Goal: Transaction & Acquisition: Obtain resource

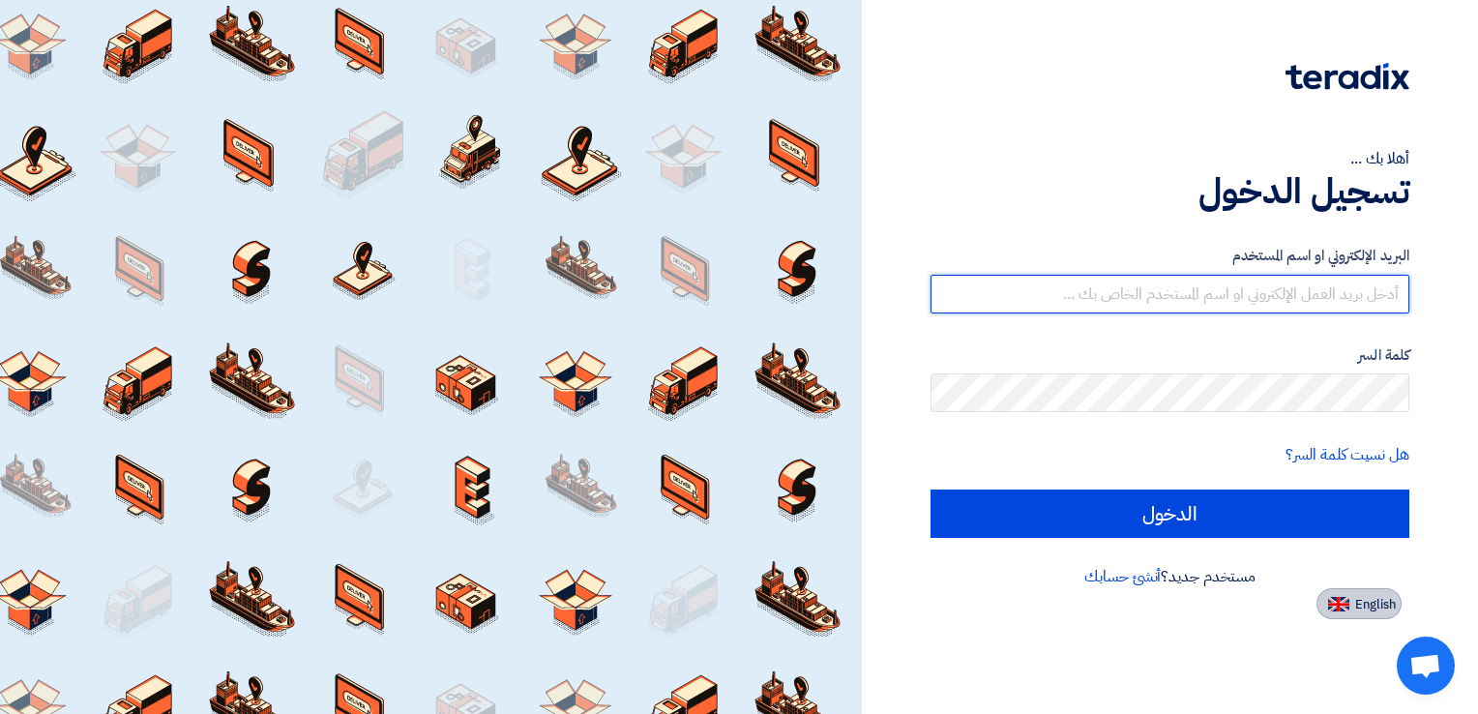
type input "[EMAIL_ADDRESS][DOMAIN_NAME]"
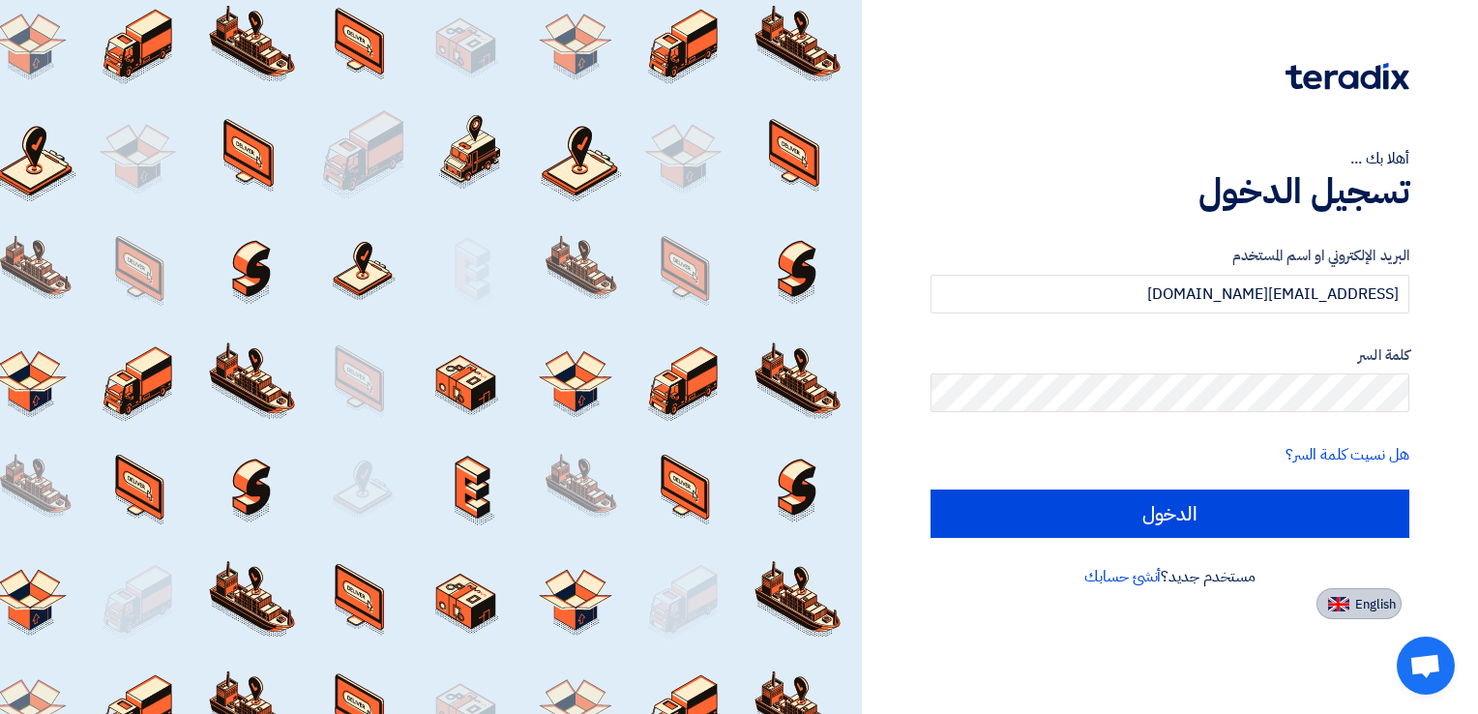
click at [1331, 609] on img at bounding box center [1338, 604] width 21 height 15
type input "Sign in"
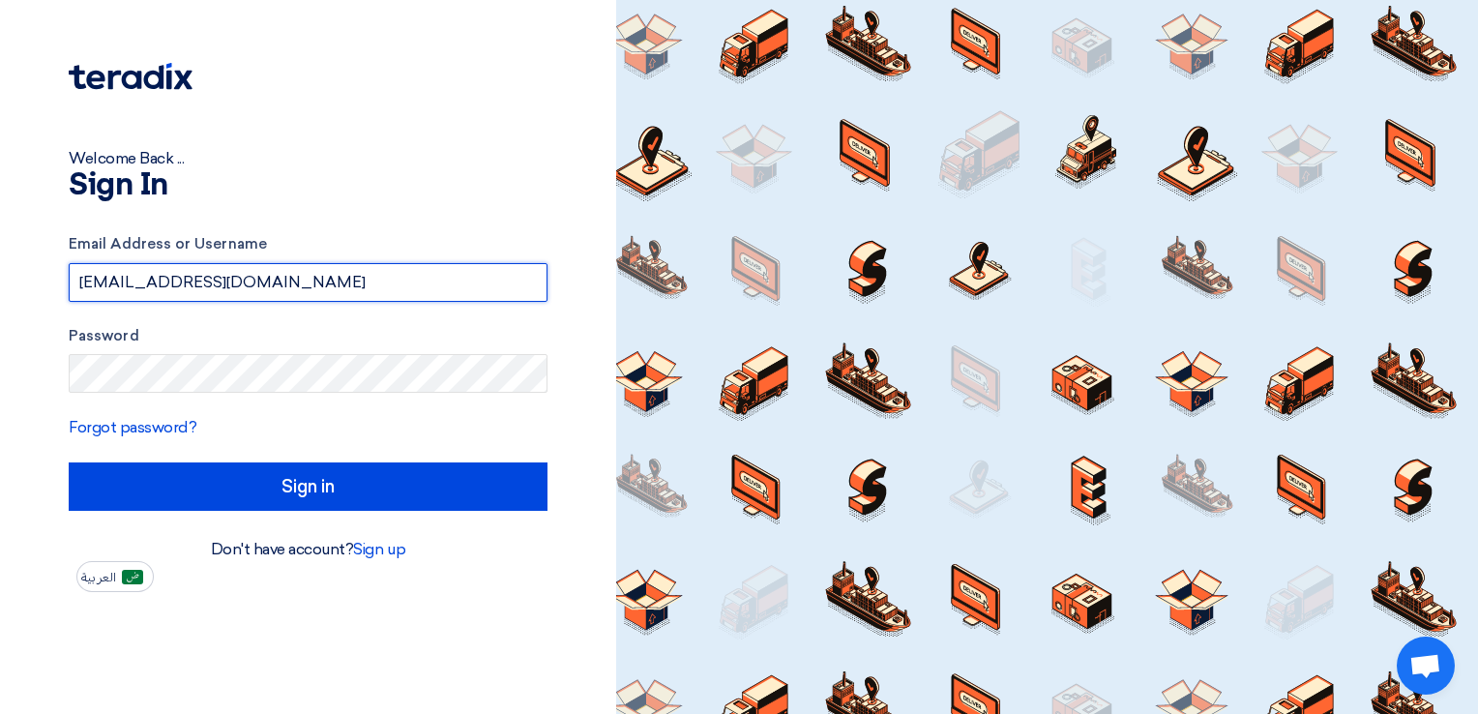
drag, startPoint x: 374, startPoint y: 289, endPoint x: 43, endPoint y: 273, distance: 332.1
click at [43, 273] on div "Welcome Back ... Sign In Email Address or Username [EMAIL_ADDRESS][DOMAIN_NAME]…" at bounding box center [308, 296] width 587 height 592
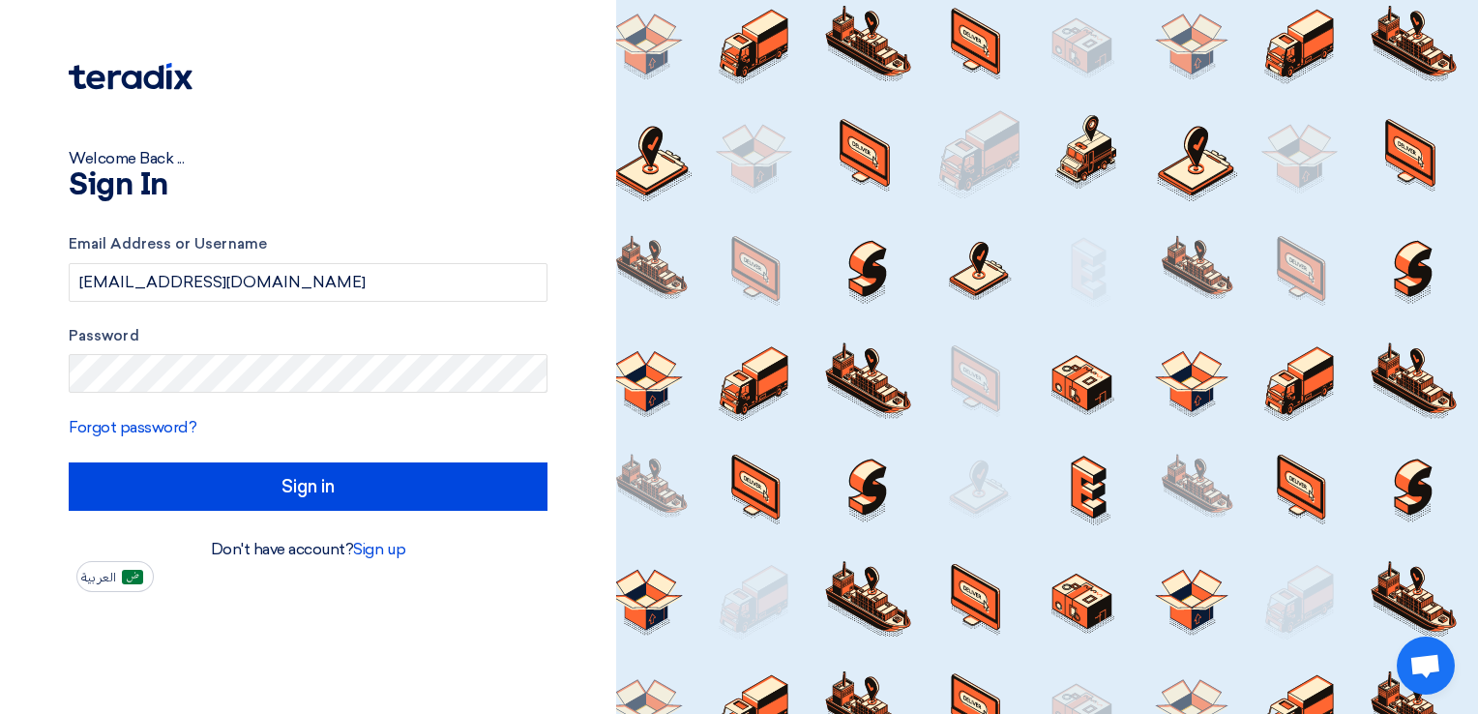
click at [0, 305] on html "Welcome Back ... Sign In Email Address or Username [EMAIL_ADDRESS][DOMAIN_NAME]…" at bounding box center [739, 357] width 1478 height 714
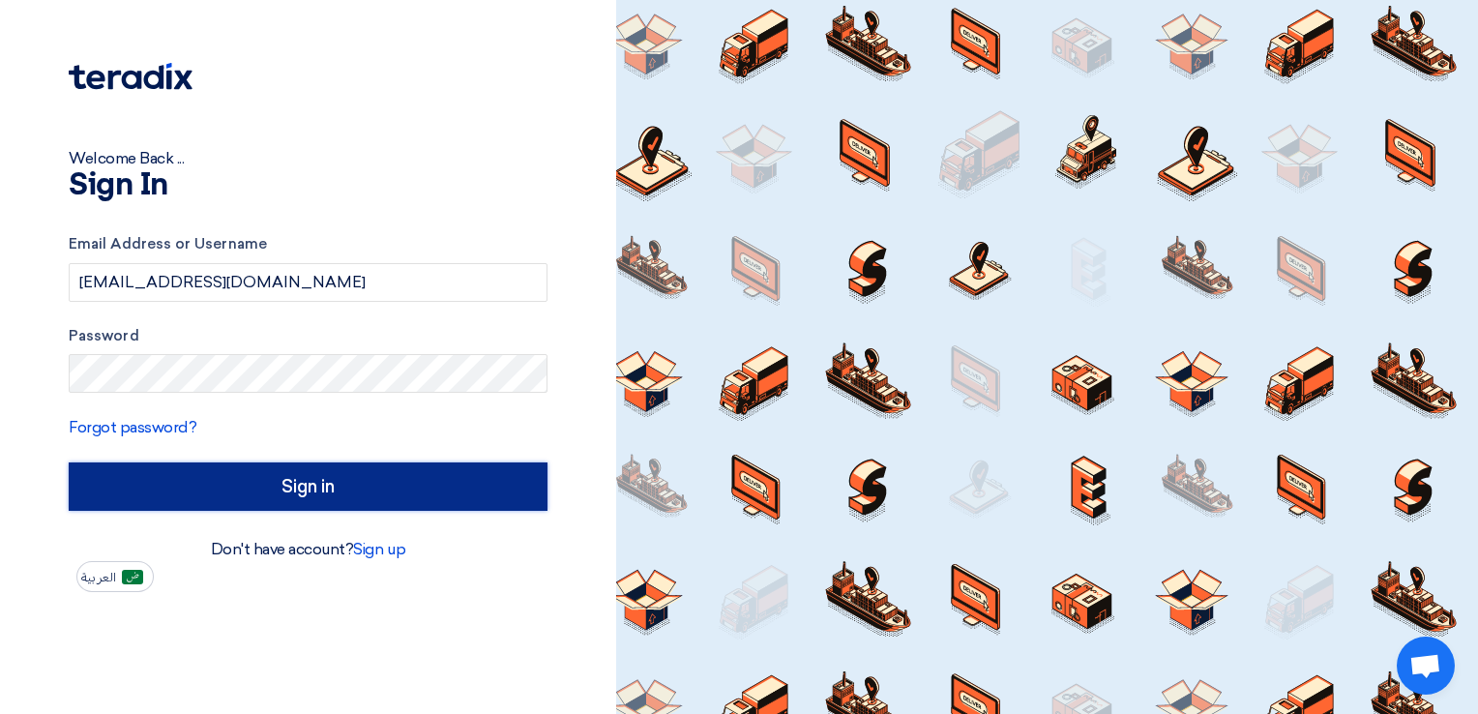
click at [368, 498] on input "Sign in" at bounding box center [308, 486] width 479 height 48
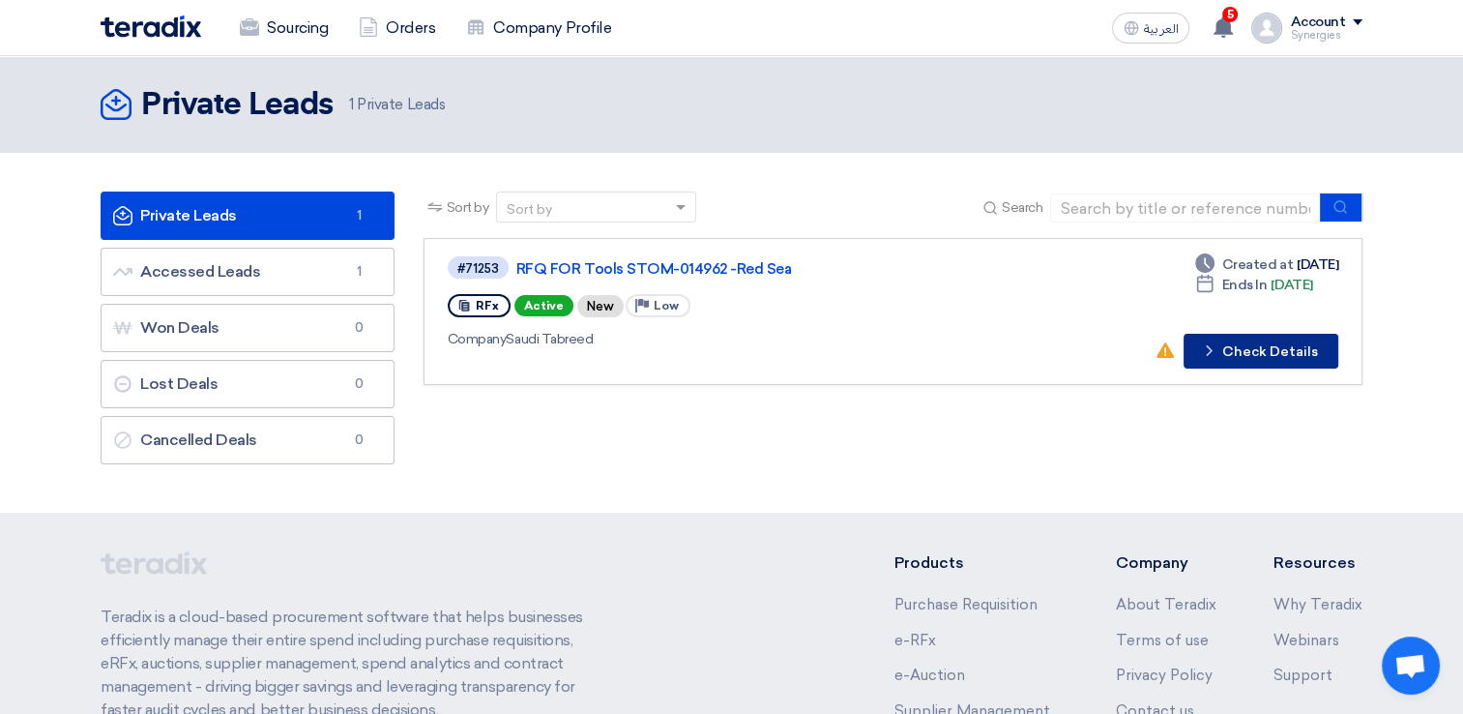
click at [1226, 353] on button "Check details Check Details" at bounding box center [1261, 351] width 155 height 35
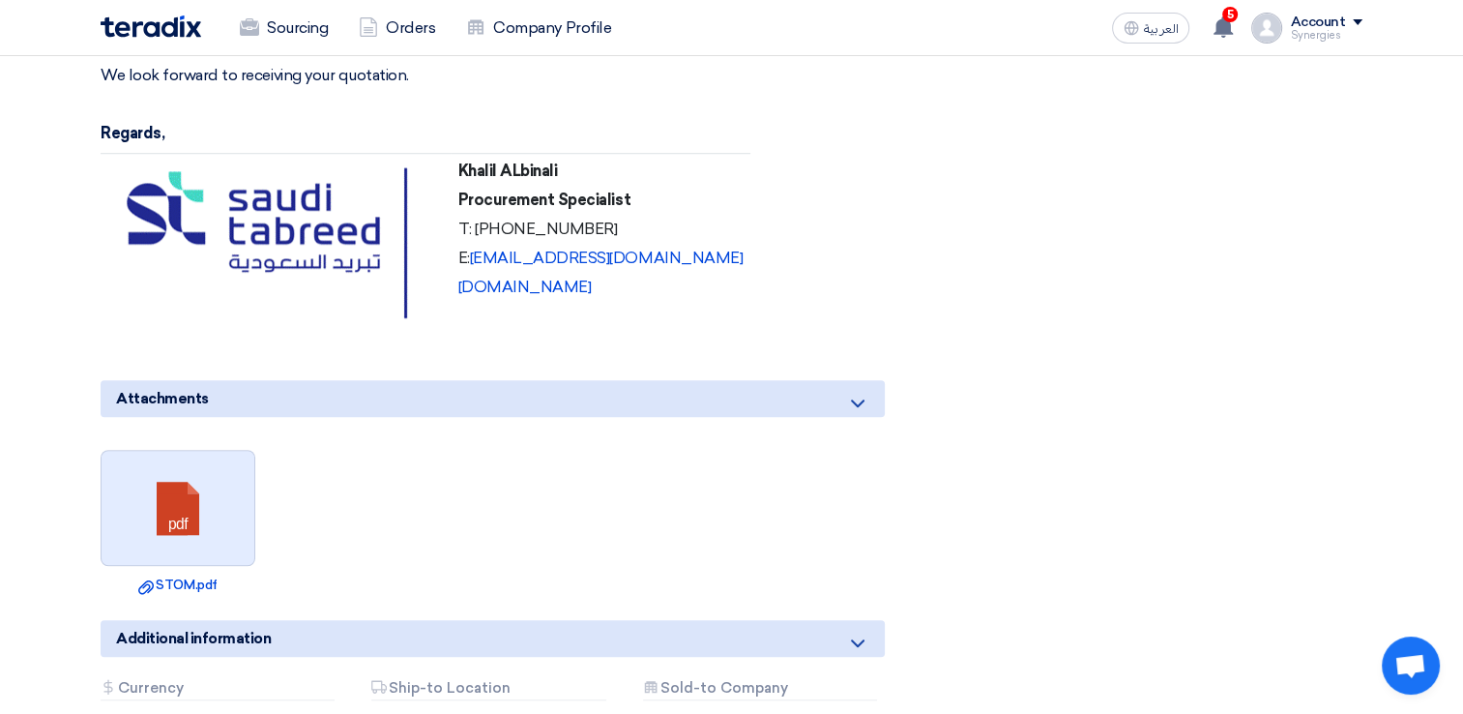
scroll to position [1451, 0]
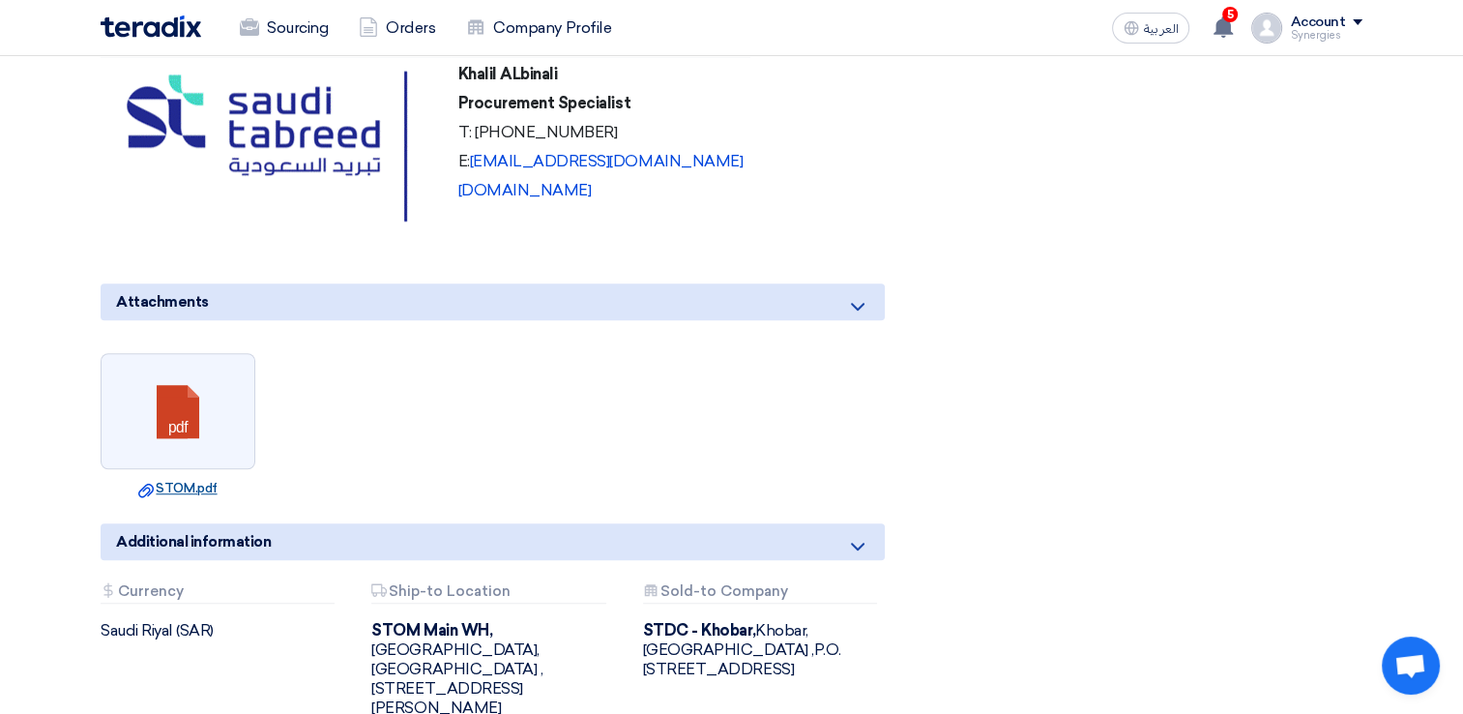
click at [174, 484] on link "Download file STOM.pdf" at bounding box center [177, 488] width 143 height 19
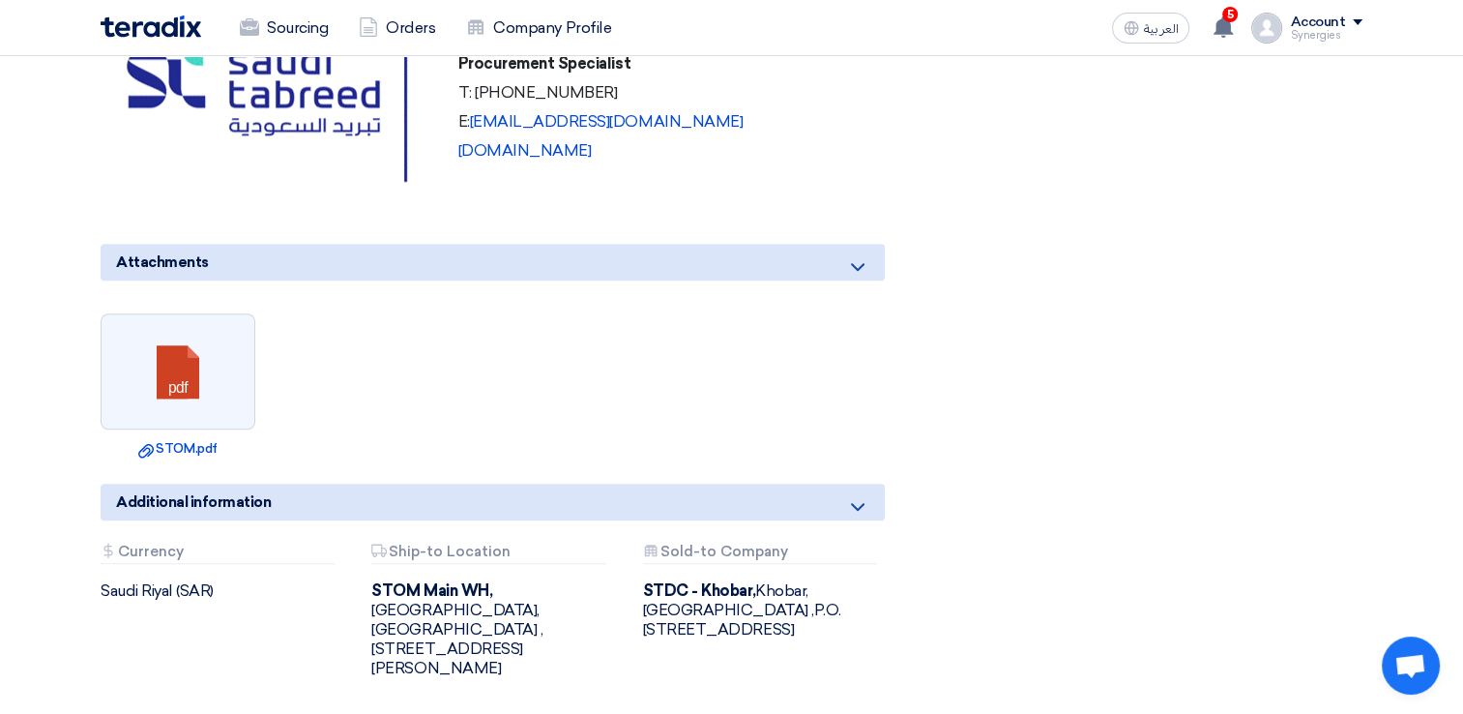
scroll to position [2008, 0]
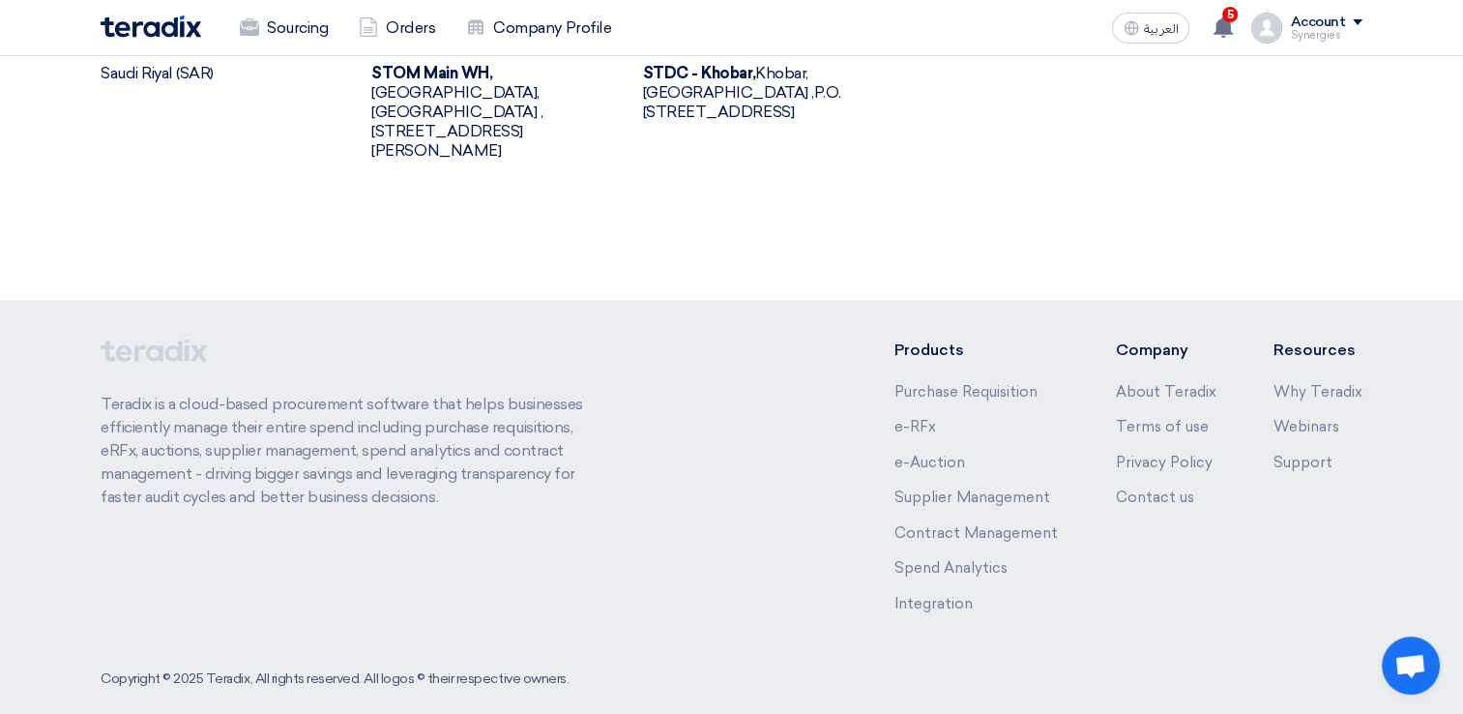
drag, startPoint x: 103, startPoint y: 373, endPoint x: 456, endPoint y: 477, distance: 367.9
click at [456, 477] on p "Teradix is a cloud-based procurement software that helps businesses efficiently…" at bounding box center [353, 451] width 505 height 116
drag, startPoint x: 456, startPoint y: 477, endPoint x: 429, endPoint y: 549, distance: 77.4
click at [429, 549] on div "Teradix is a cloud-based procurement software that helps businesses efficiently…" at bounding box center [353, 492] width 505 height 306
click at [1187, 488] on link "Contact us" at bounding box center [1154, 496] width 78 height 17
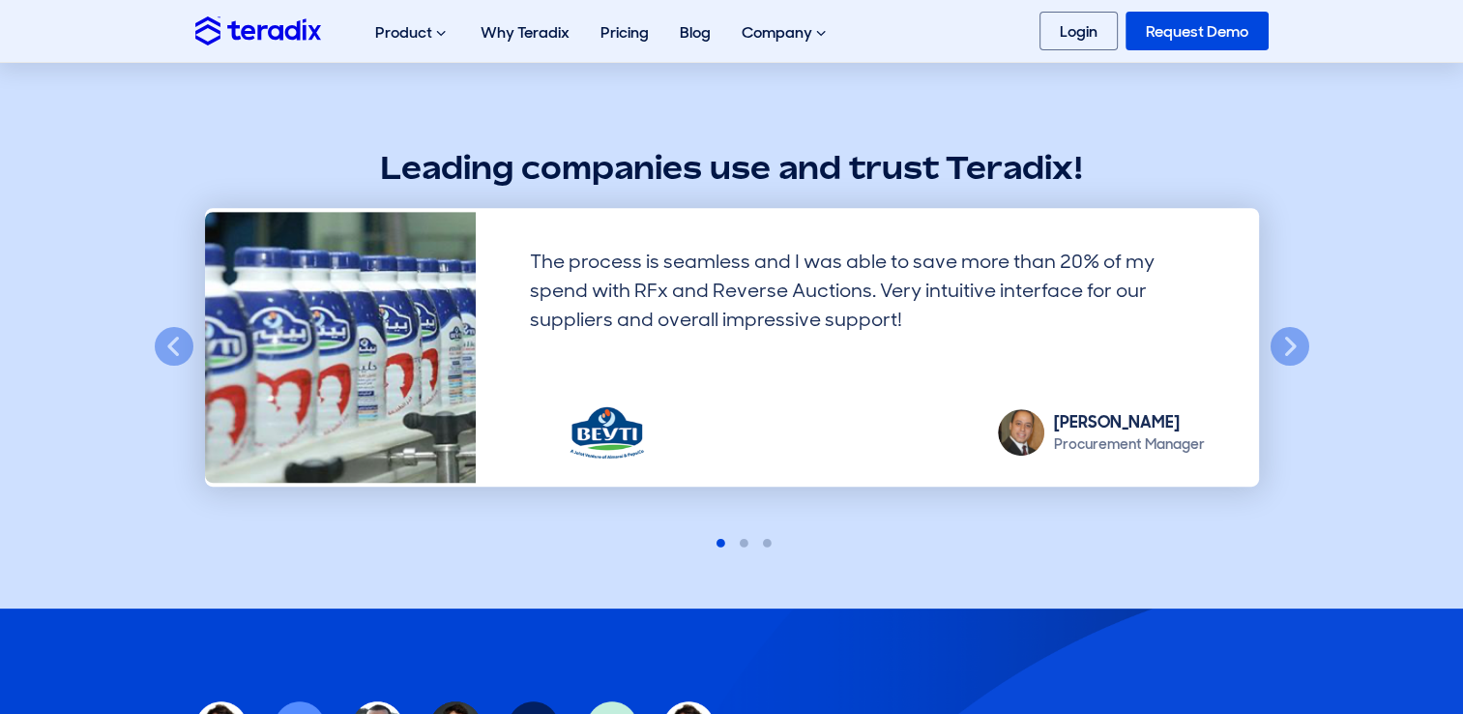
scroll to position [870, 0]
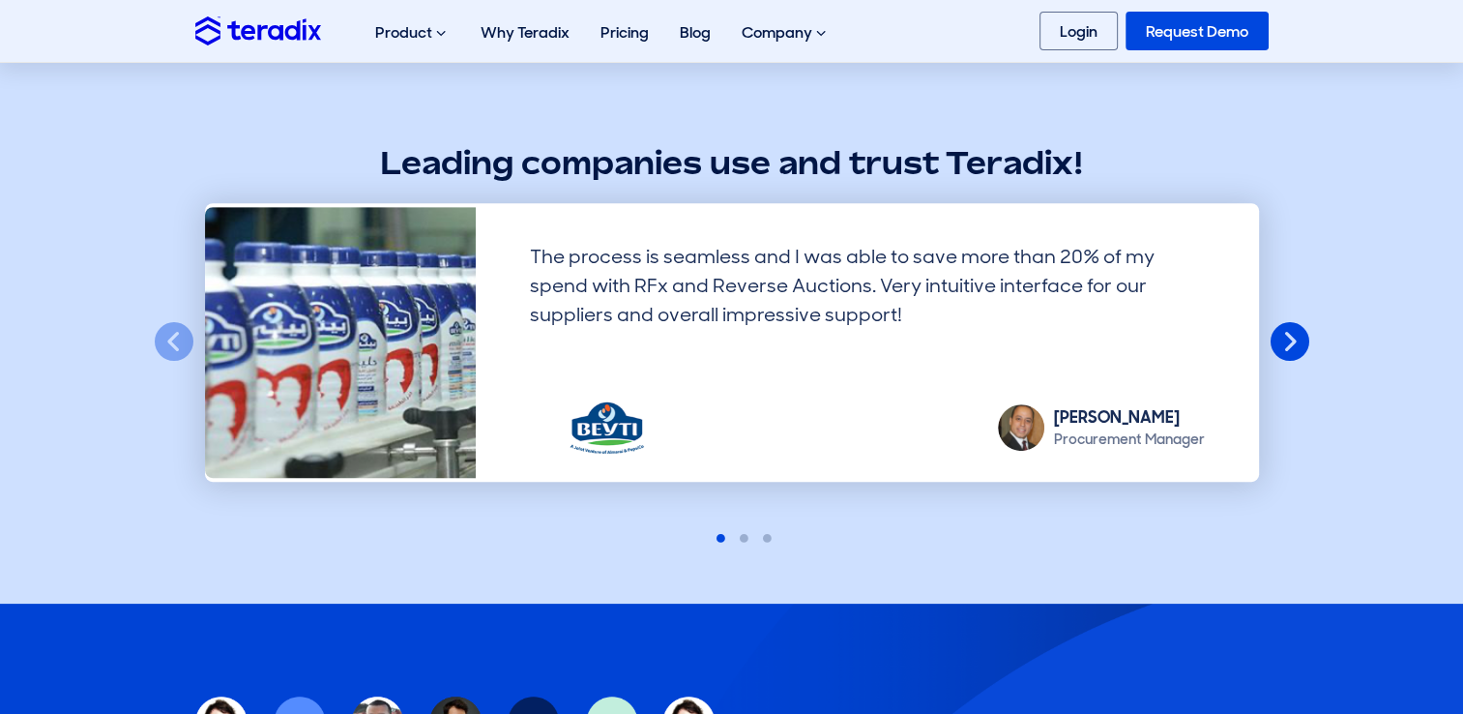
click at [1289, 349] on button "Next" at bounding box center [1290, 342] width 43 height 43
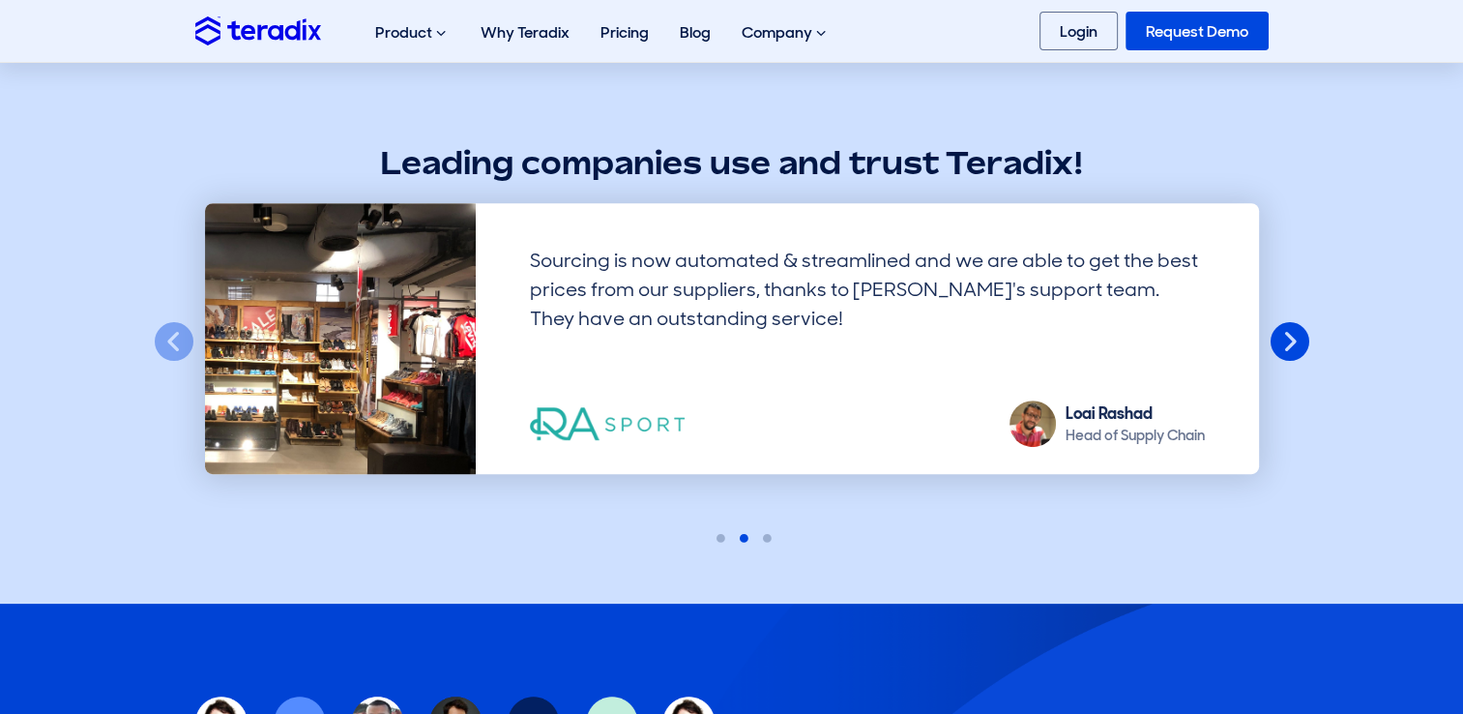
click at [1289, 349] on button "Next" at bounding box center [1290, 342] width 43 height 43
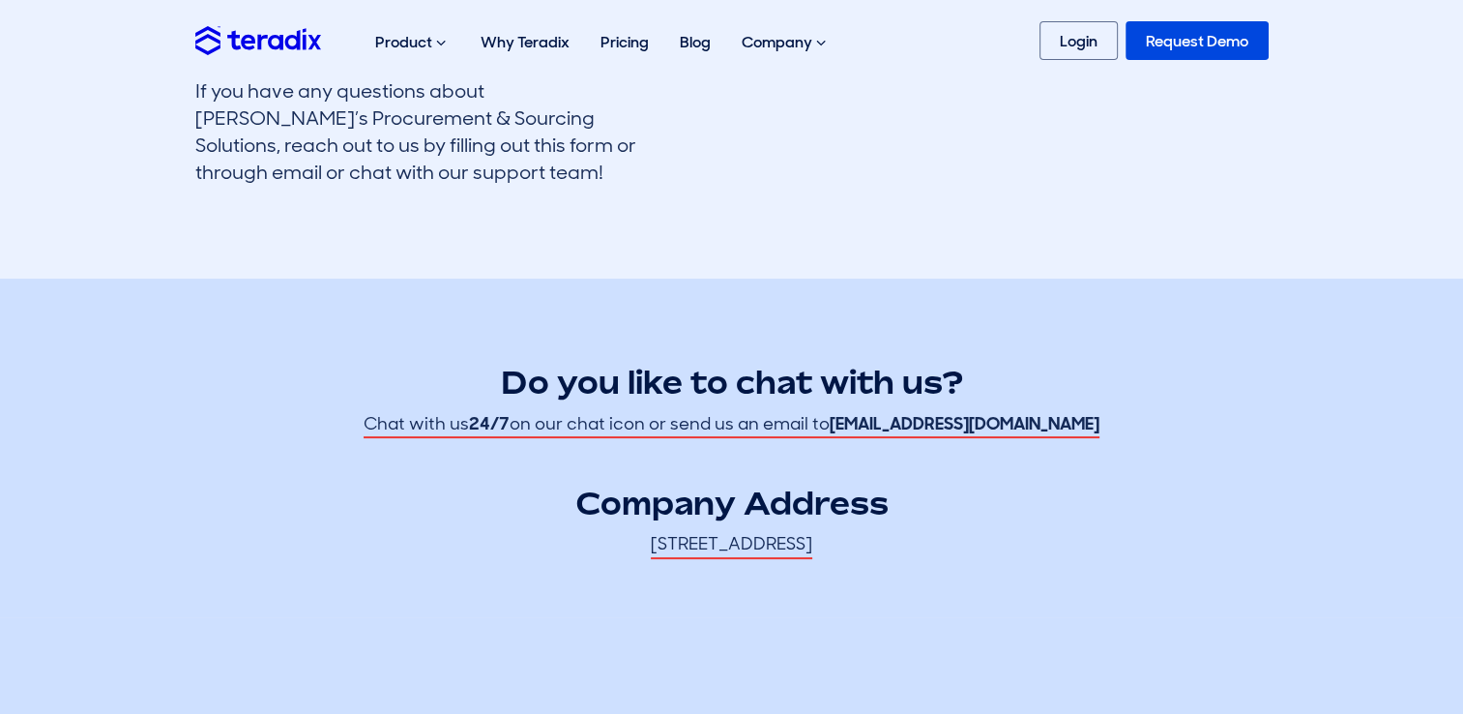
scroll to position [0, 0]
